Goal: Task Accomplishment & Management: Use online tool/utility

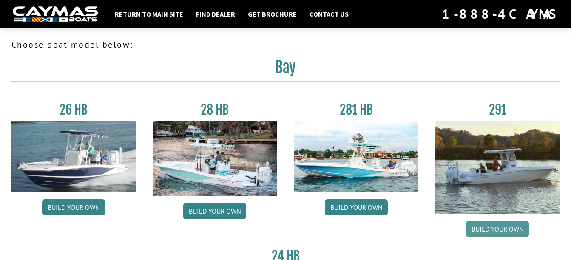
click at [498, 225] on link "Build your own" at bounding box center [497, 229] width 63 height 16
click at [493, 232] on link "Build your own" at bounding box center [497, 229] width 63 height 16
click at [501, 236] on link "Build your own" at bounding box center [497, 229] width 63 height 16
click at [505, 235] on link "Build your own" at bounding box center [497, 229] width 63 height 16
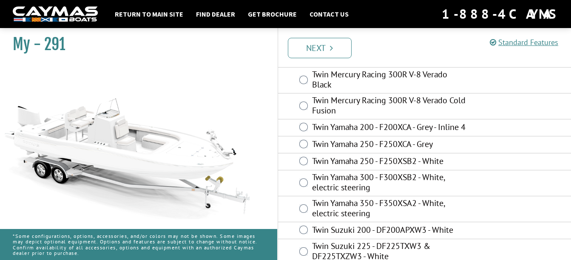
scroll to position [107, 0]
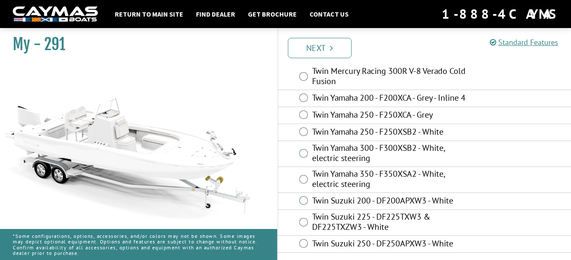
click at [430, 179] on label "Twin Yamaha 350 - F350XSA2 - White, electric steering" at bounding box center [390, 180] width 156 height 23
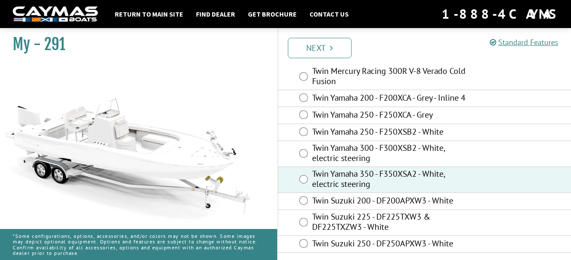
click at [329, 59] on div "Prev Next" at bounding box center [424, 47] width 294 height 39
click at [329, 50] on link "Next" at bounding box center [320, 48] width 64 height 20
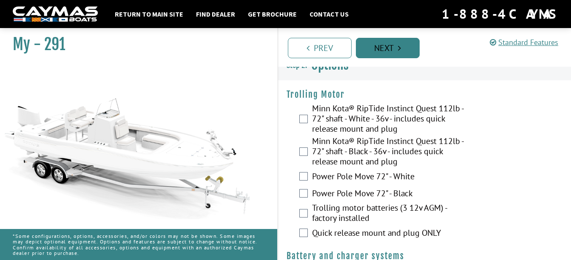
click at [329, 50] on link "Prev" at bounding box center [320, 48] width 64 height 20
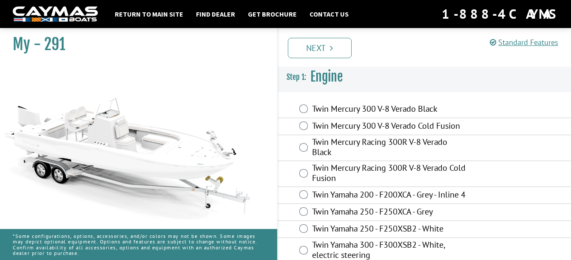
scroll to position [0, 0]
click at [126, 176] on img at bounding box center [127, 142] width 255 height 155
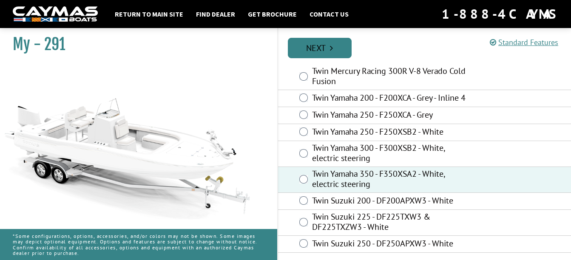
click at [315, 48] on link "Next" at bounding box center [320, 48] width 64 height 20
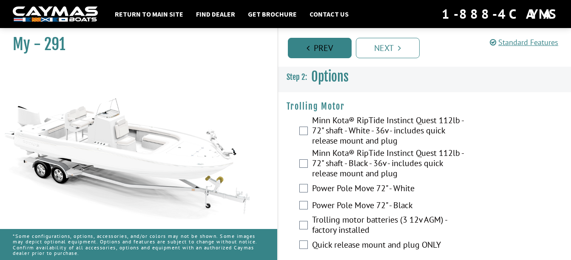
scroll to position [0, 0]
click at [308, 131] on div "Minn Kota® RipTide Instinct Quest 112lb - 72" shaft - White - 36v - includes qu…" at bounding box center [424, 132] width 293 height 33
